Goal: Task Accomplishment & Management: Manage account settings

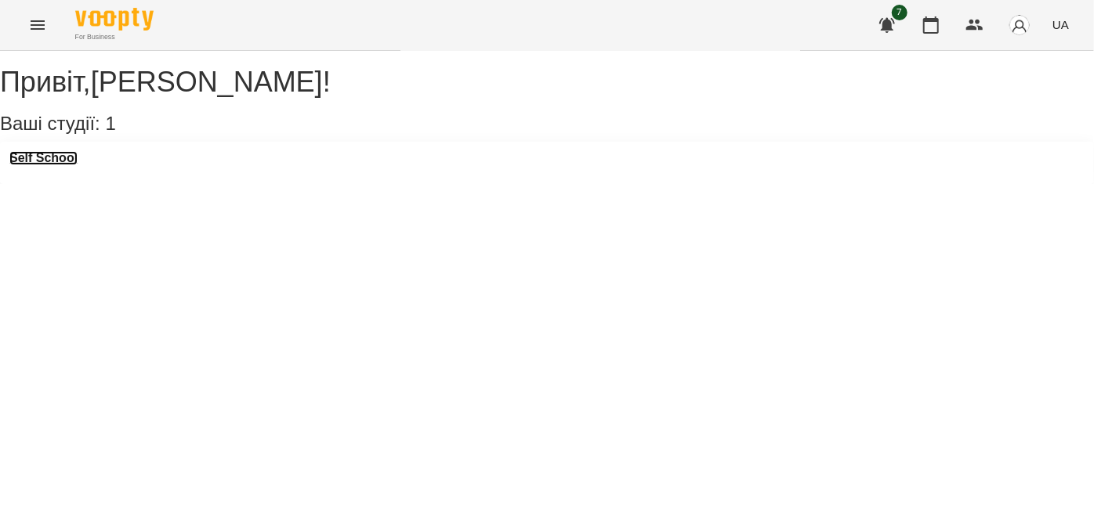
click at [42, 165] on h3 "Self School" at bounding box center [43, 158] width 68 height 14
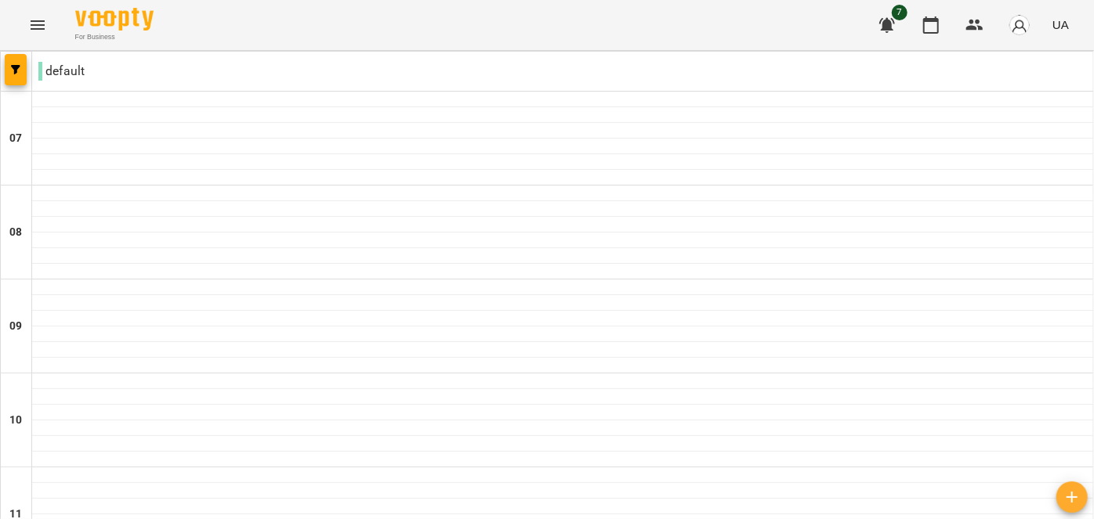
type input "**********"
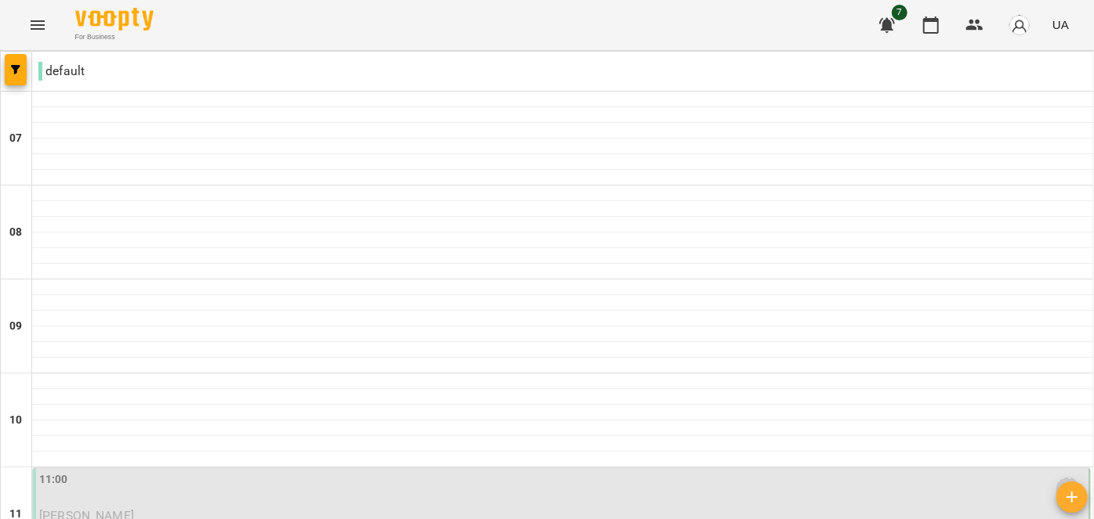
scroll to position [480, 0]
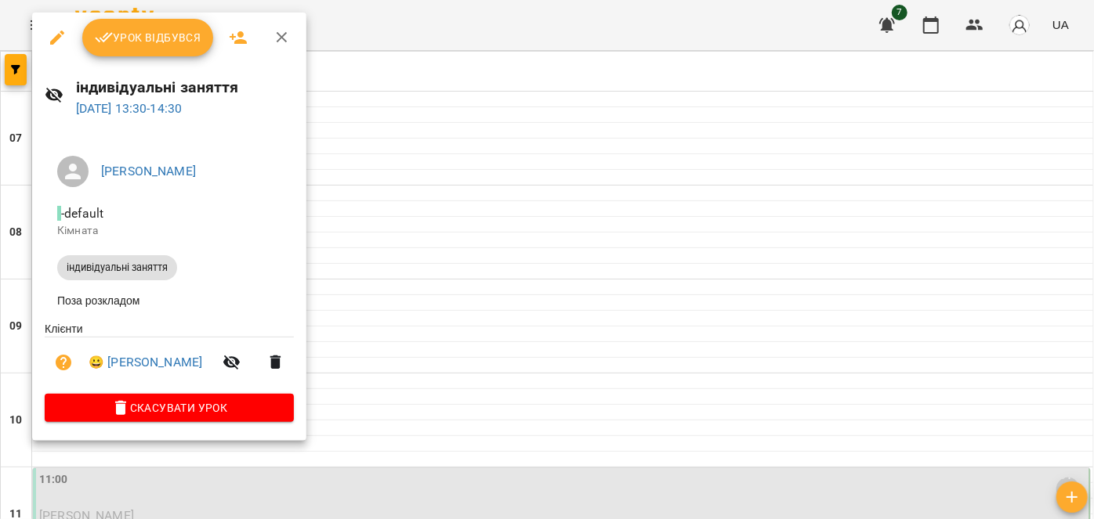
click at [156, 48] on button "Урок відбувся" at bounding box center [148, 38] width 132 height 38
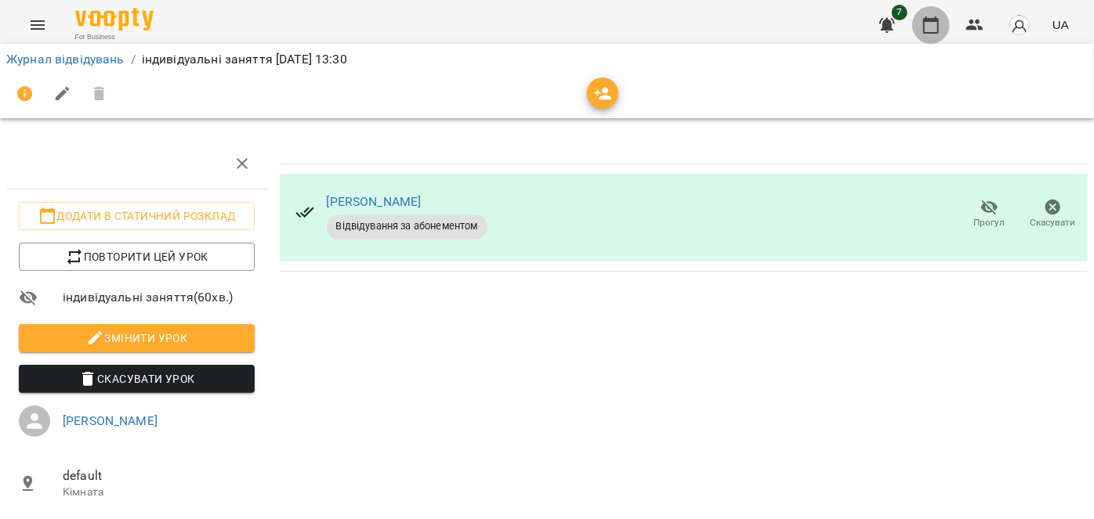
click at [931, 28] on icon "button" at bounding box center [930, 25] width 19 height 19
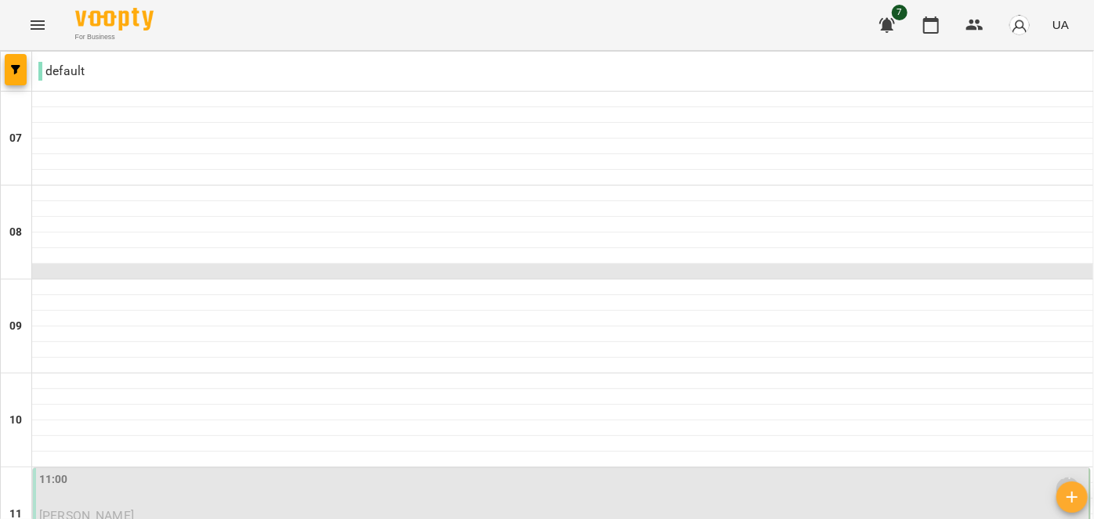
scroll to position [325, 0]
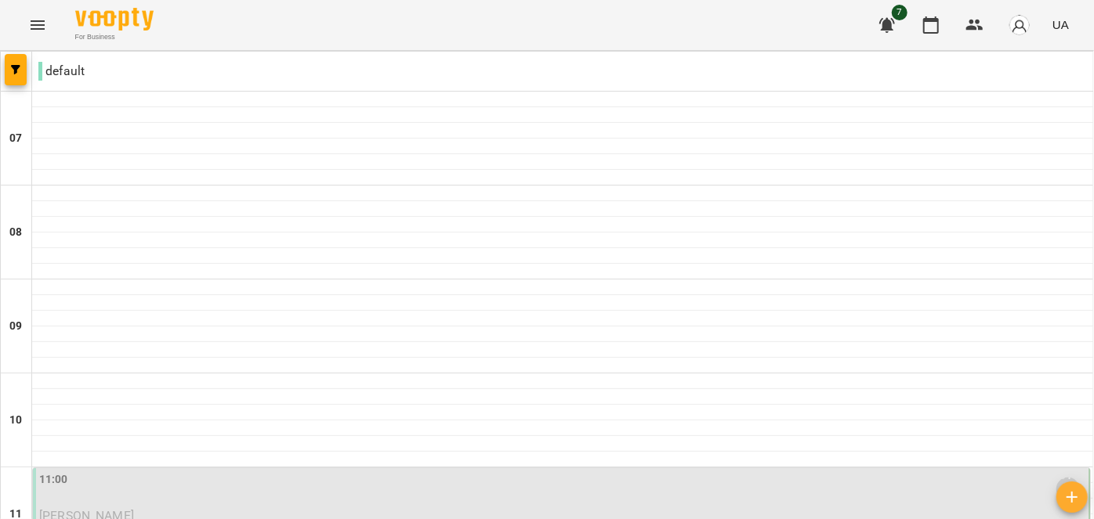
click at [424, 472] on div "11:00 [PERSON_NAME] [PERSON_NAME] індивідуальні заняття" at bounding box center [562, 505] width 1047 height 67
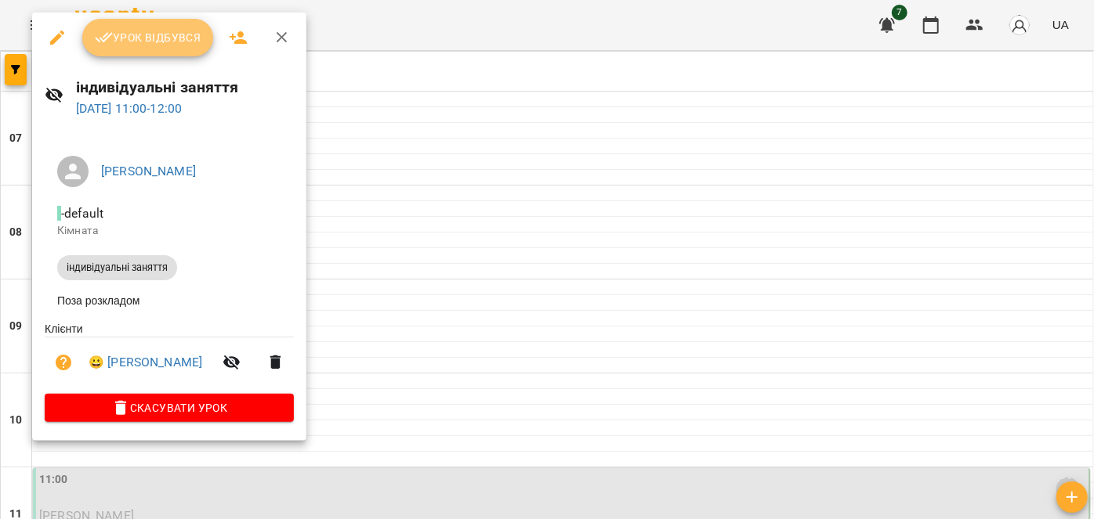
click at [175, 29] on span "Урок відбувся" at bounding box center [148, 37] width 107 height 19
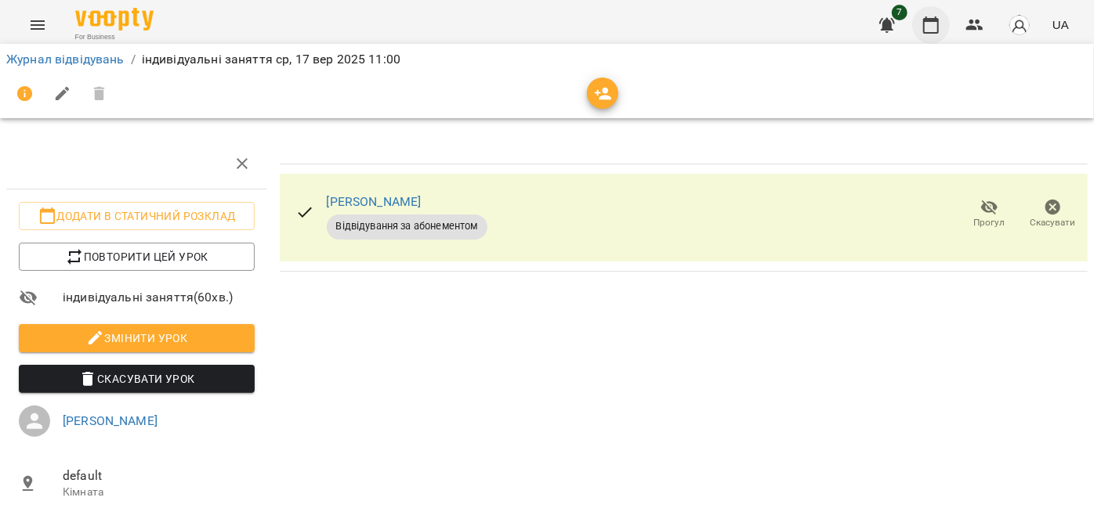
click at [942, 31] on button "button" at bounding box center [931, 25] width 38 height 38
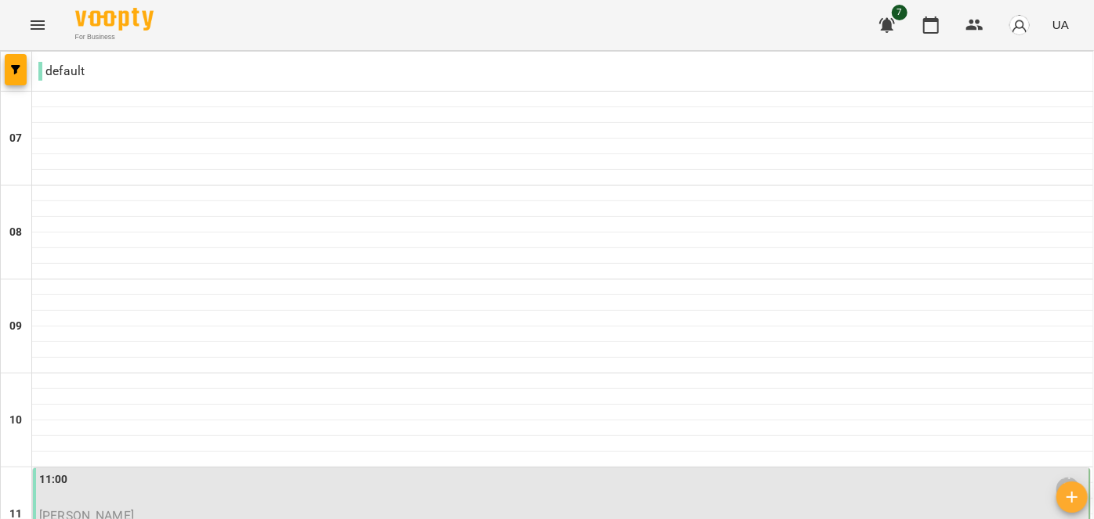
scroll to position [582, 0]
click at [361, 472] on div "11:00 [PERSON_NAME]" at bounding box center [562, 490] width 1047 height 36
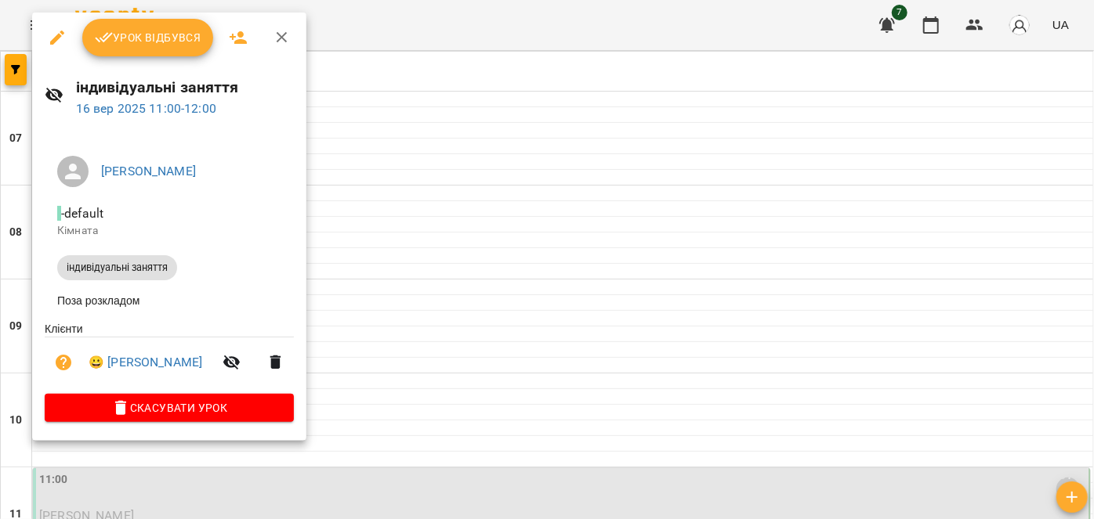
click at [129, 41] on span "Урок відбувся" at bounding box center [148, 37] width 107 height 19
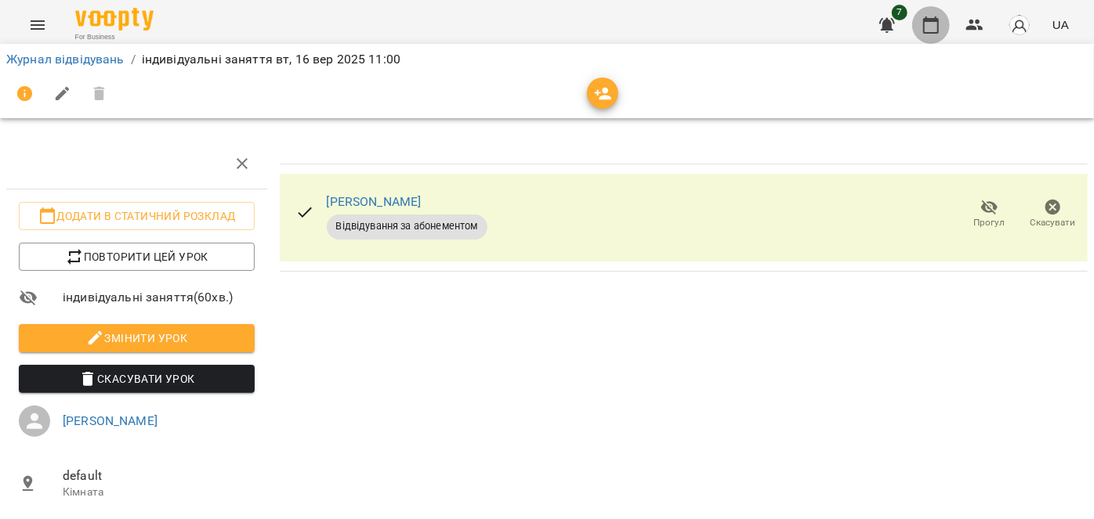
click at [932, 30] on icon "button" at bounding box center [930, 25] width 19 height 19
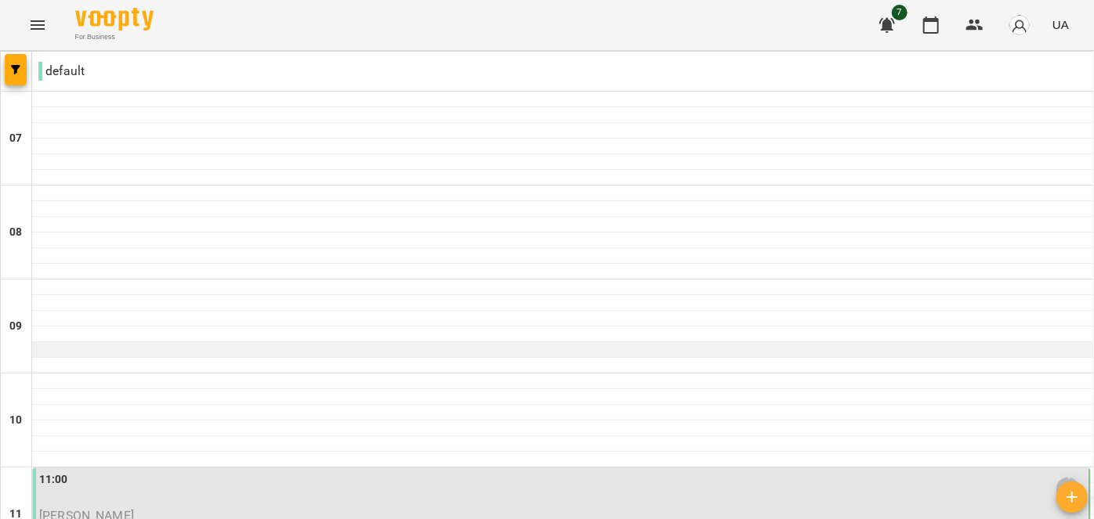
scroll to position [545, 0]
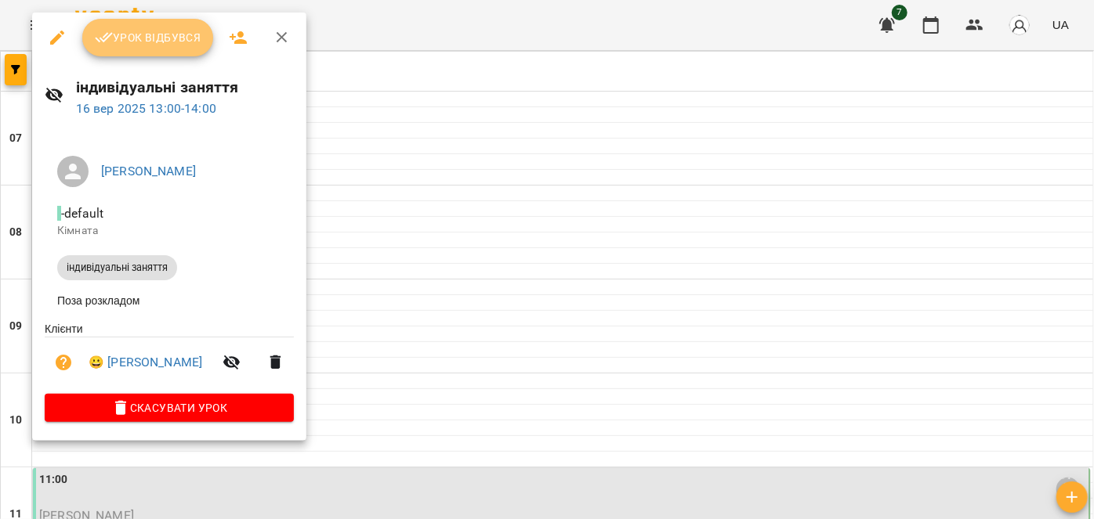
click at [157, 42] on span "Урок відбувся" at bounding box center [148, 37] width 107 height 19
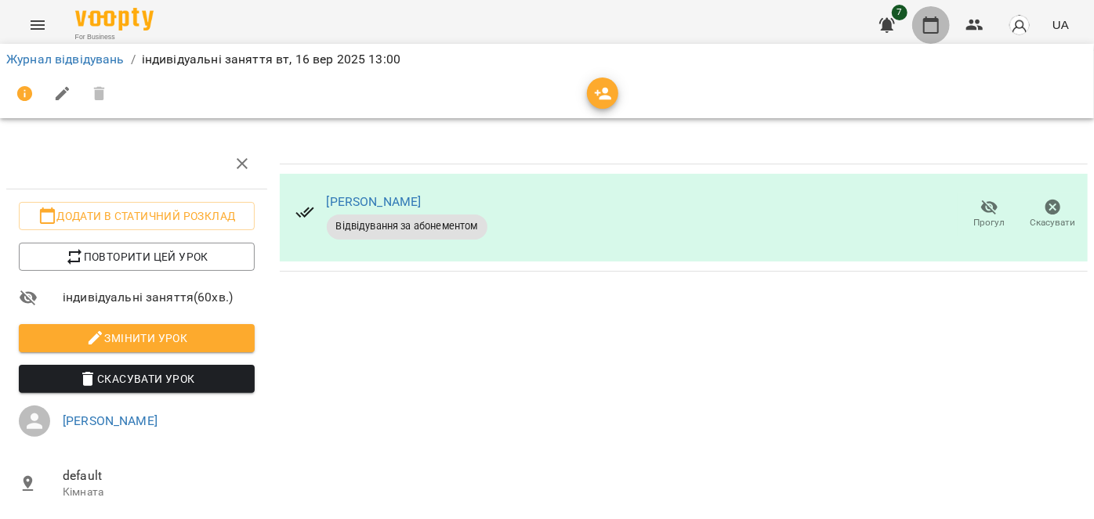
click at [938, 31] on icon "button" at bounding box center [931, 24] width 16 height 17
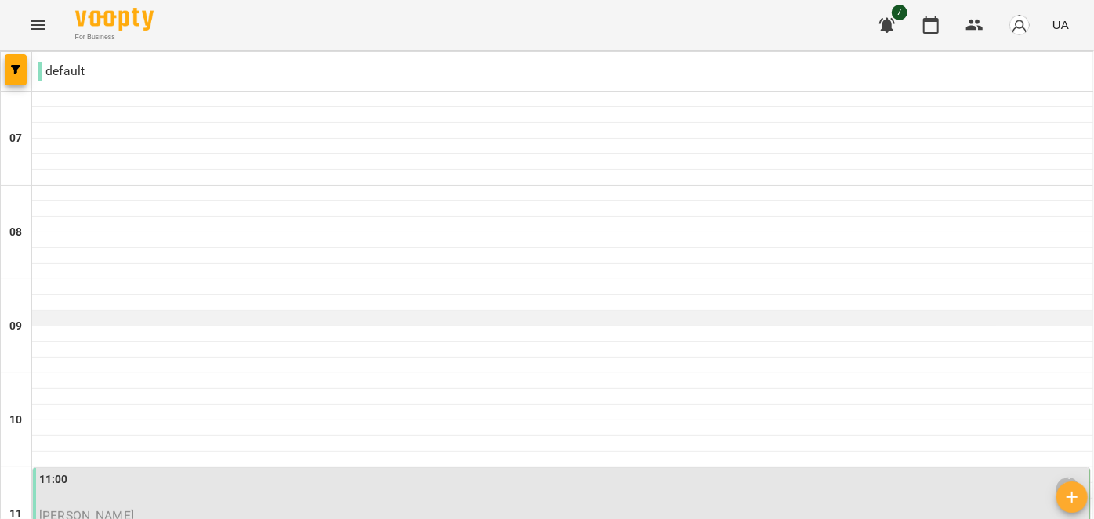
scroll to position [700, 0]
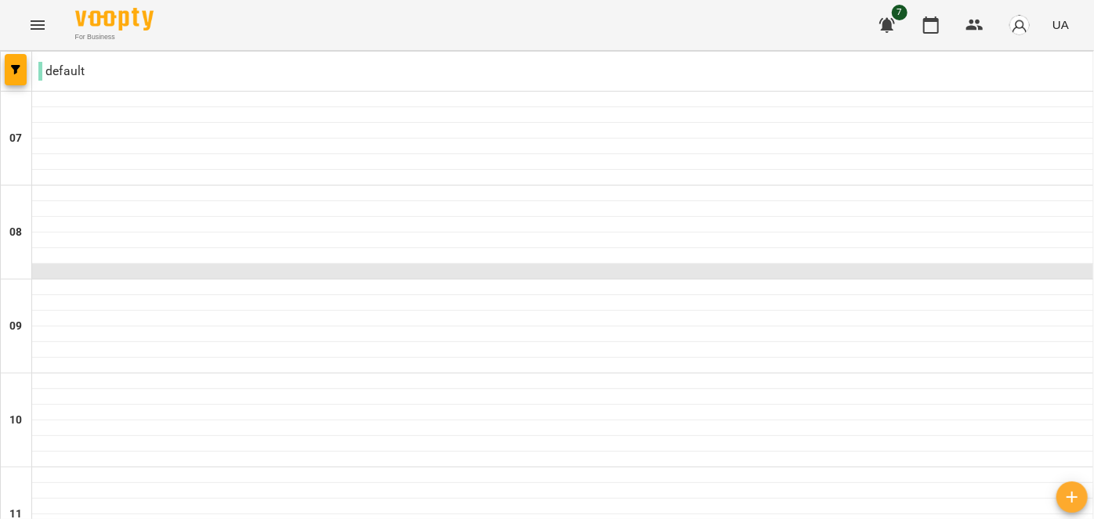
scroll to position [372, 0]
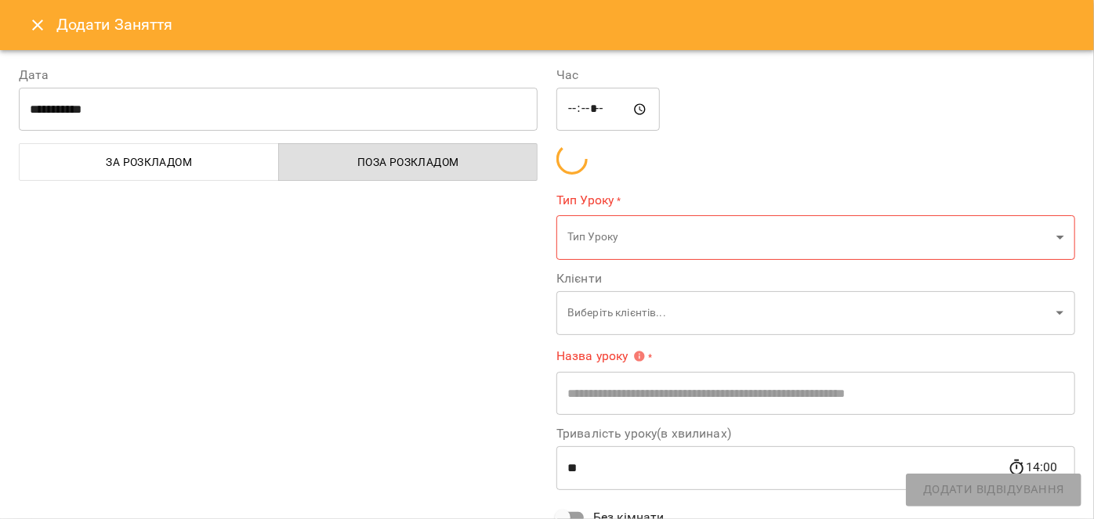
type input "**********"
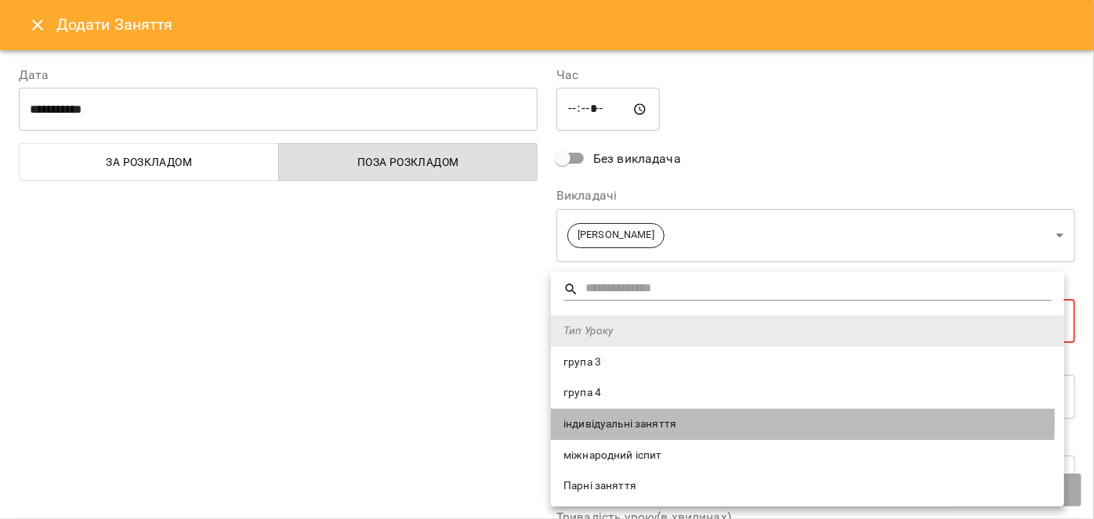
click at [663, 422] on span "індивідуальні заняття" at bounding box center [807, 425] width 488 height 16
type input "**********"
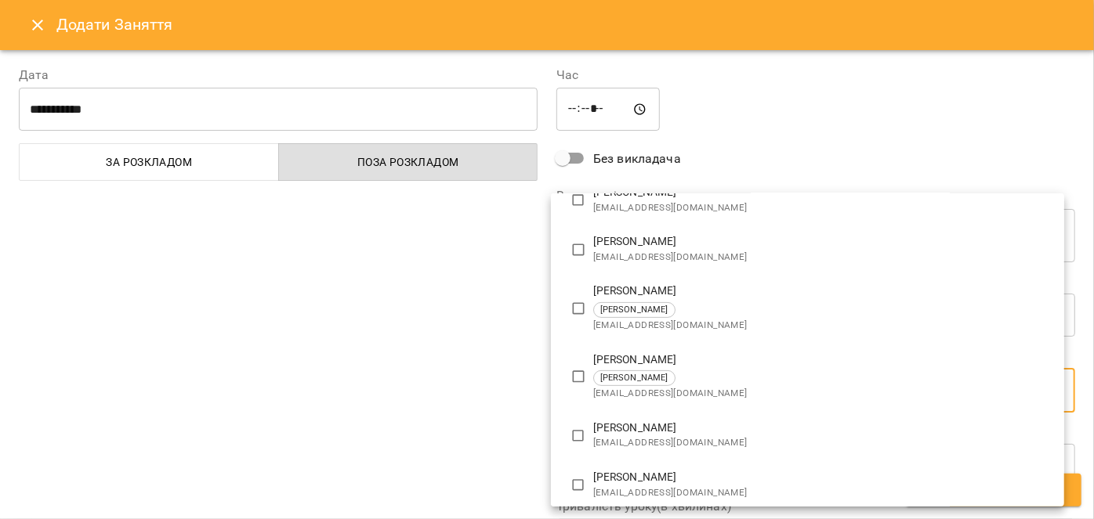
scroll to position [276, 0]
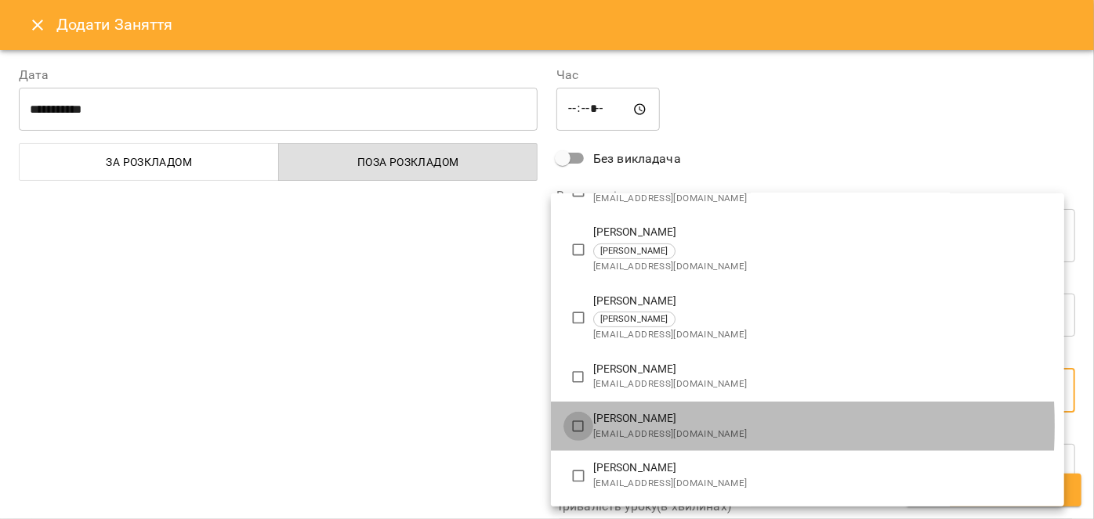
type input "**********"
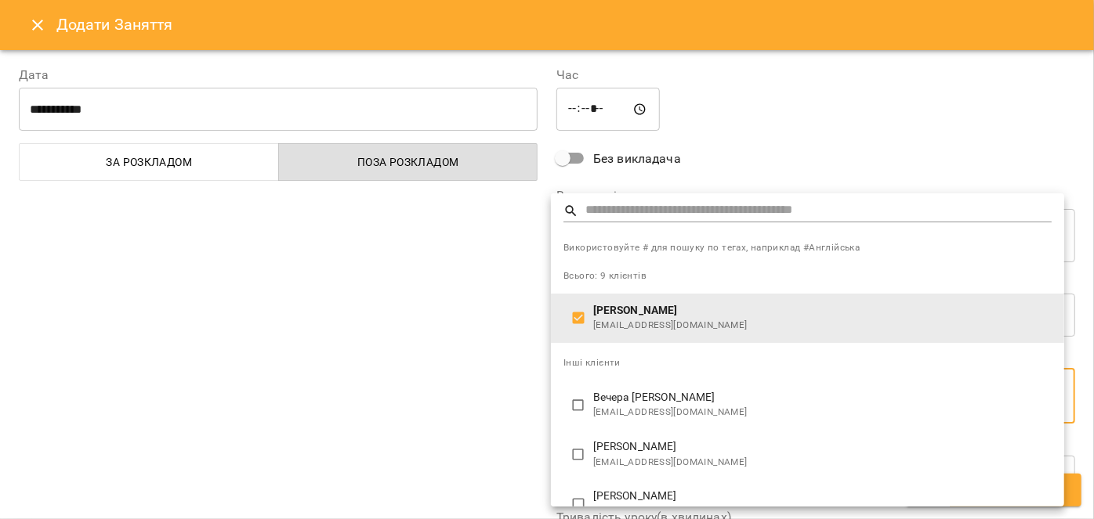
click at [425, 376] on div at bounding box center [547, 259] width 1094 height 519
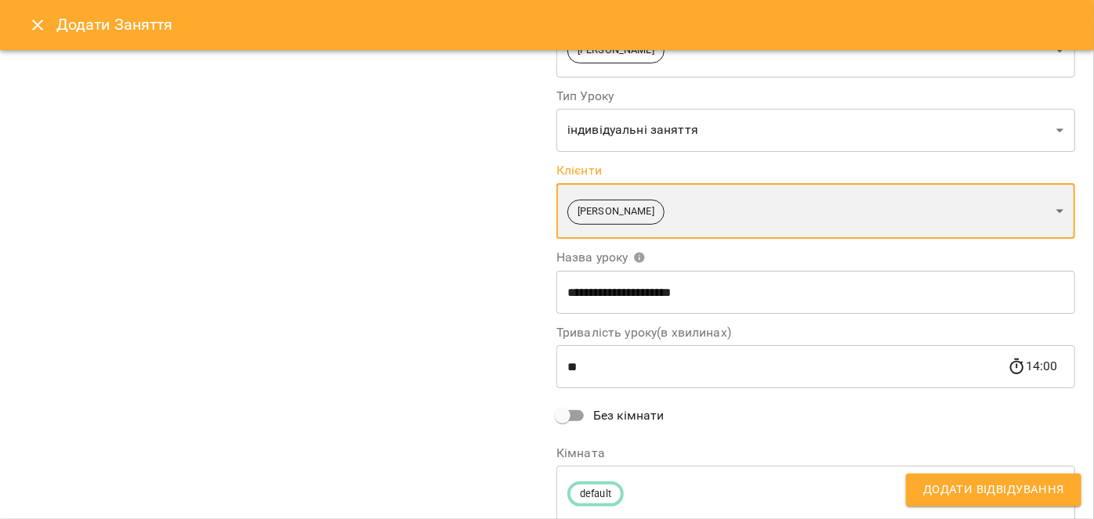
scroll to position [192, 0]
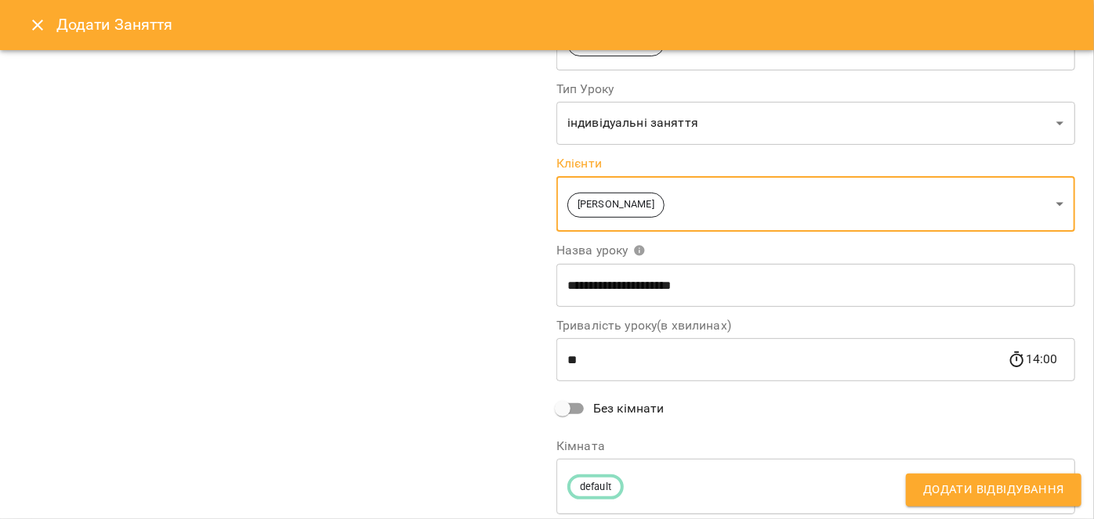
click at [1022, 483] on span "Додати Відвідування" at bounding box center [993, 490] width 141 height 20
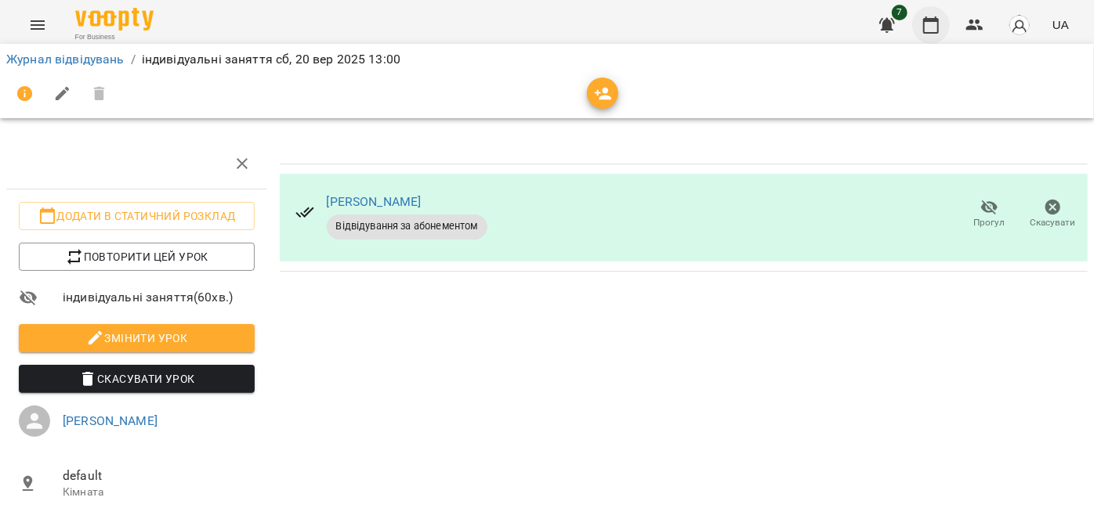
click at [929, 24] on icon "button" at bounding box center [930, 25] width 19 height 19
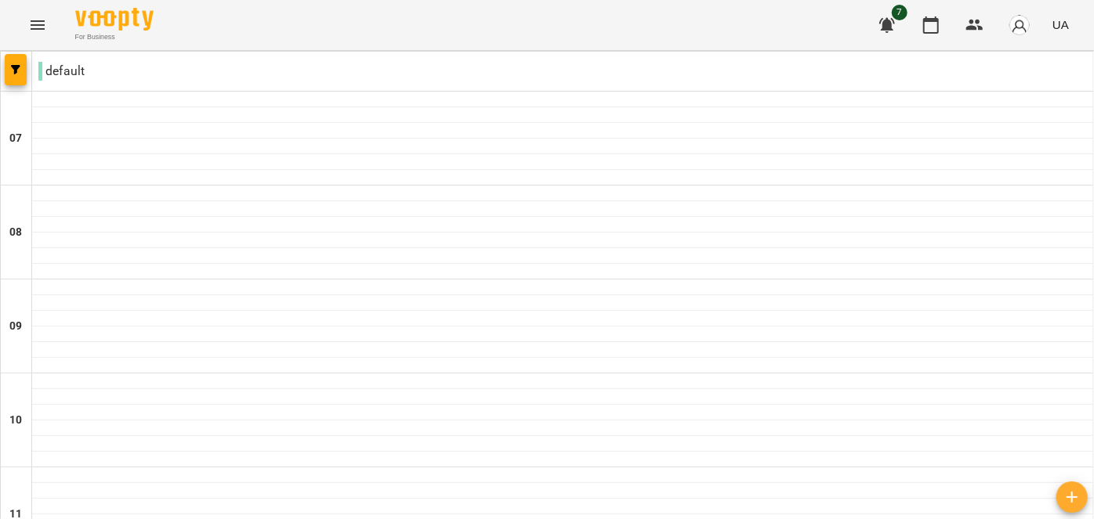
scroll to position [472, 0]
